Goal: Navigation & Orientation: Go to known website

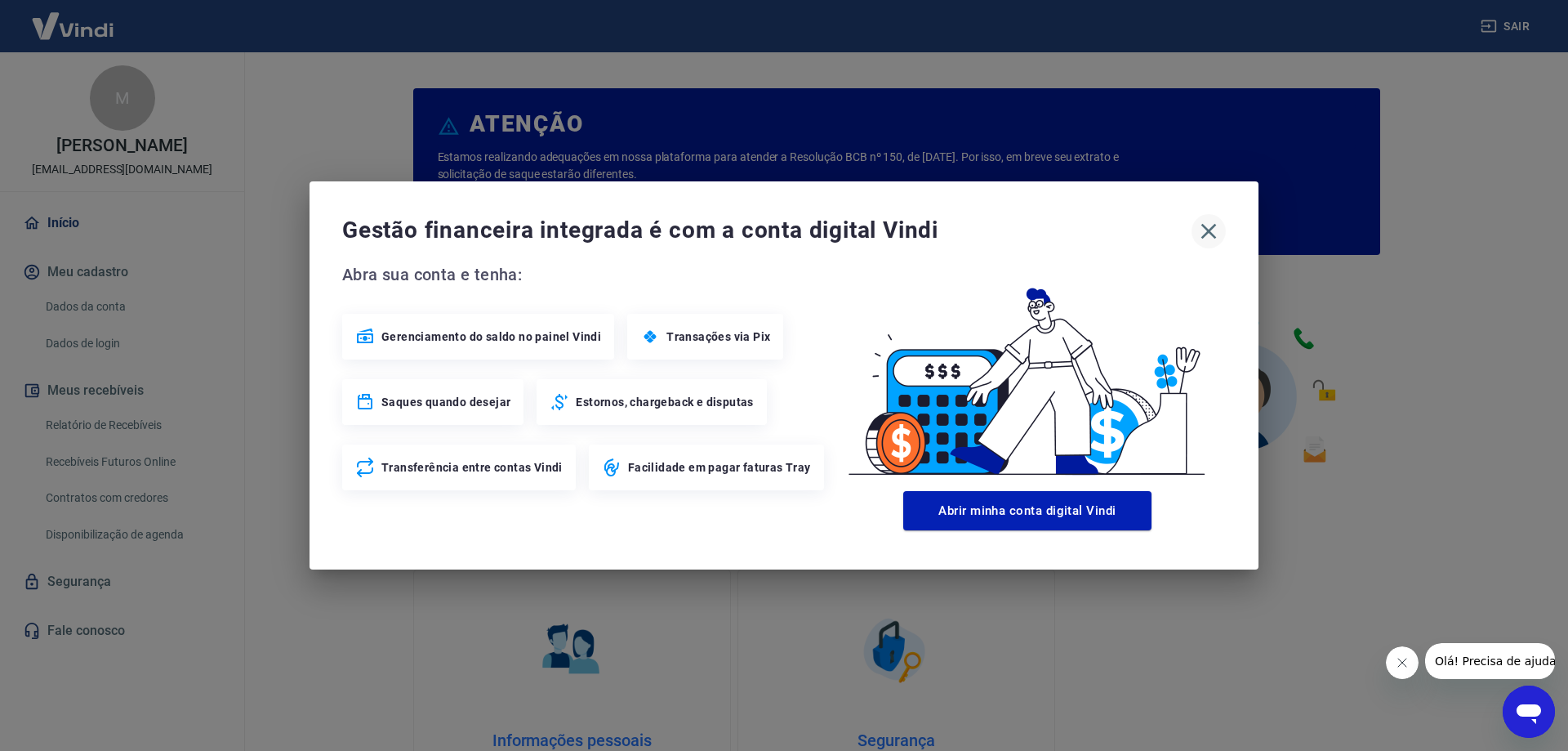
click at [1221, 234] on icon "button" at bounding box center [1208, 231] width 26 height 26
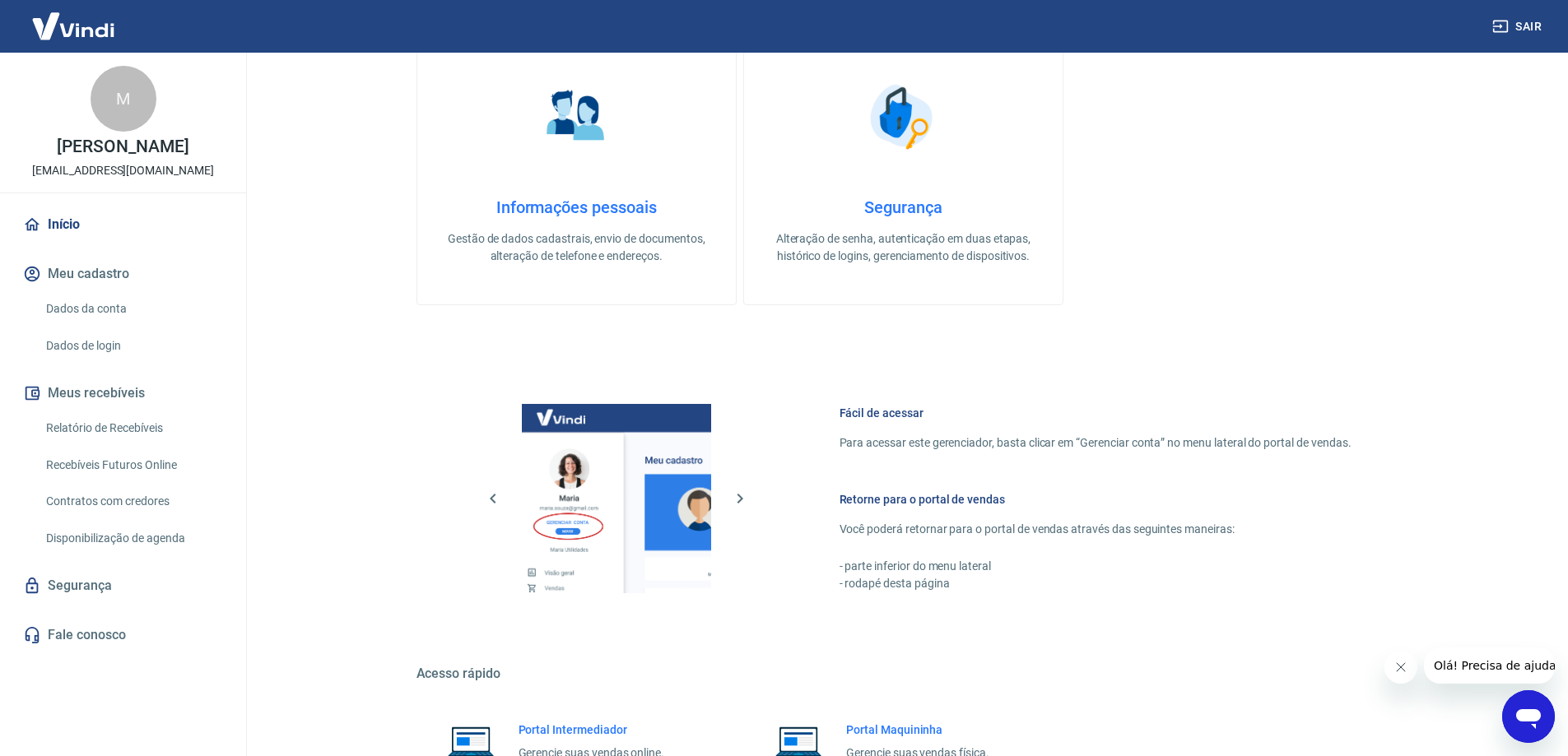
scroll to position [696, 0]
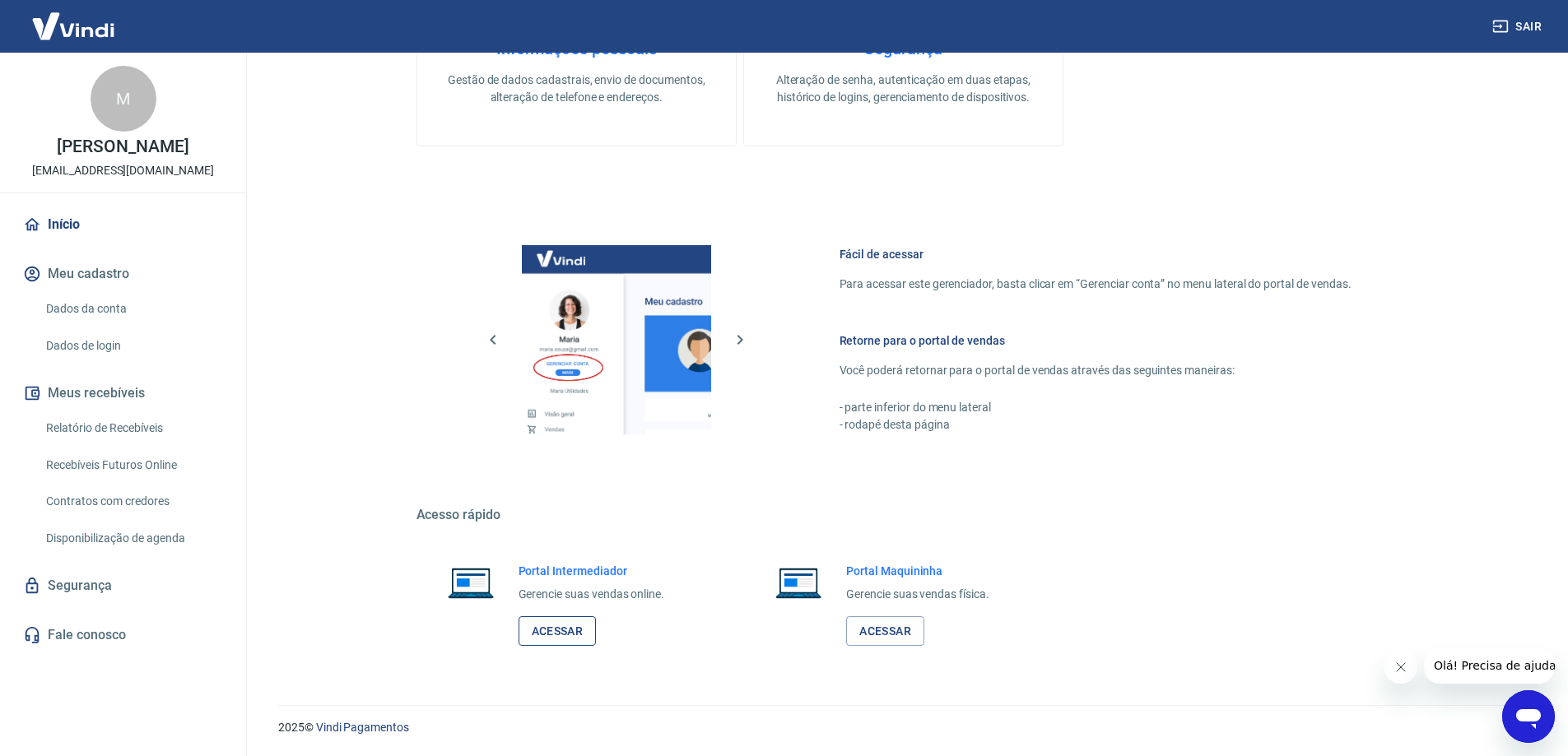
click at [552, 632] on link "Acessar" at bounding box center [558, 631] width 79 height 31
